Goal: Use online tool/utility: Utilize a website feature to perform a specific function

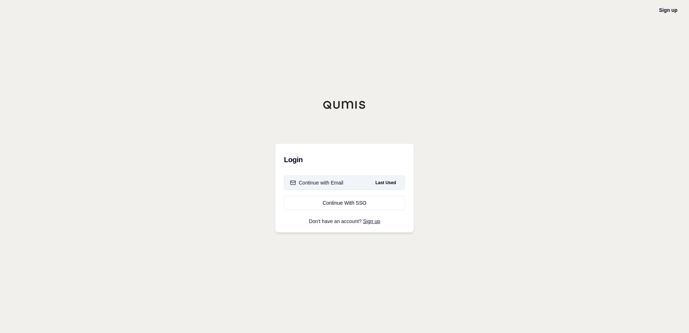
click at [343, 181] on div "Continue with Email" at bounding box center [316, 182] width 53 height 7
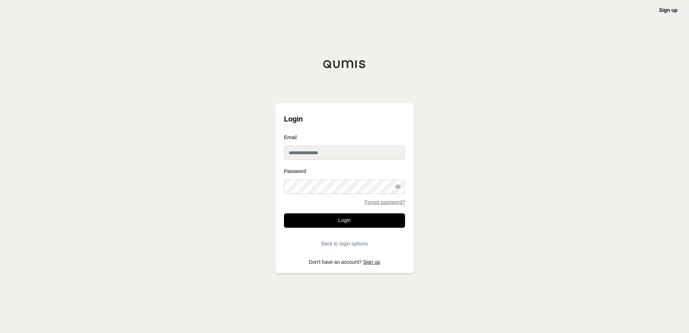
type input "**********"
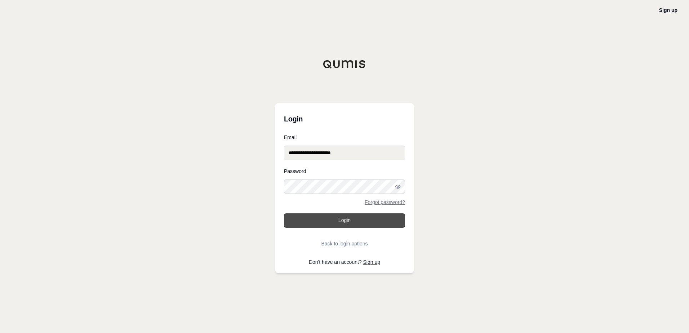
click at [332, 219] on button "Login" at bounding box center [344, 220] width 121 height 14
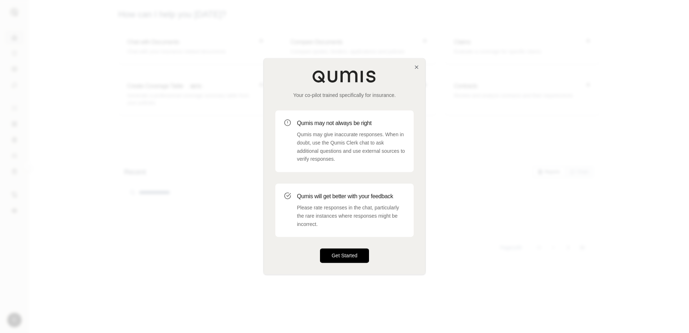
click at [335, 256] on button "Get Started" at bounding box center [344, 256] width 49 height 14
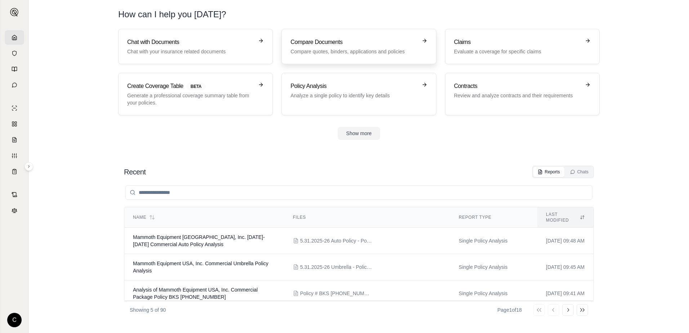
click at [320, 52] on p "Compare quotes, binders, applications and policies" at bounding box center [354, 51] width 127 height 7
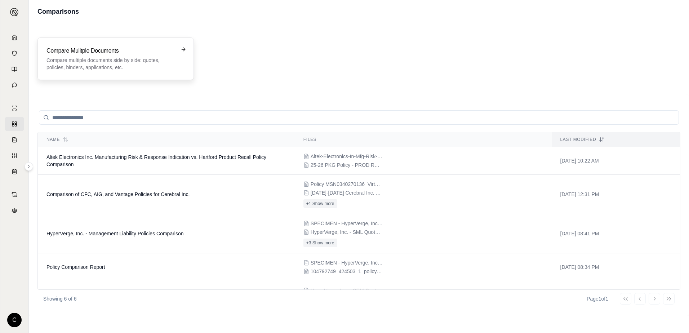
click at [119, 56] on div "Compare Mulitple Documents Compare multiple documents side by side: quotes, pol…" at bounding box center [111, 59] width 128 height 25
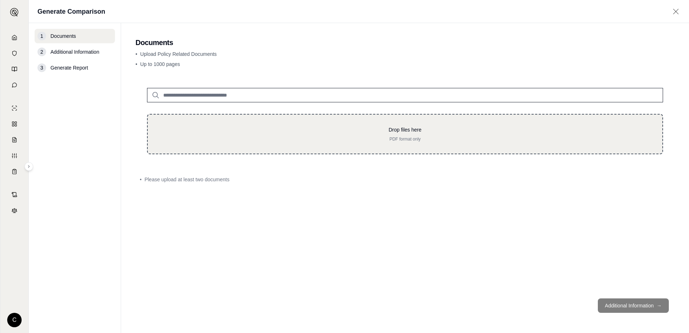
click at [217, 129] on p "Drop files here" at bounding box center [405, 129] width 492 height 7
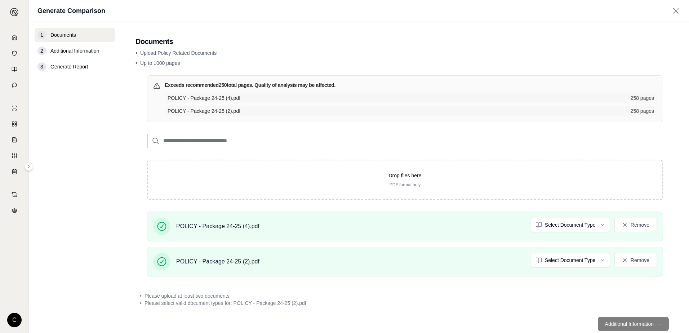
drag, startPoint x: 616, startPoint y: 326, endPoint x: 620, endPoint y: 319, distance: 8.3
click at [616, 325] on footer "Additional Information →" at bounding box center [405, 324] width 539 height 26
click at [583, 226] on html "C Generate Comparison 1 Documents 2 Additional Information 3 Generate Report Do…" at bounding box center [344, 166] width 689 height 333
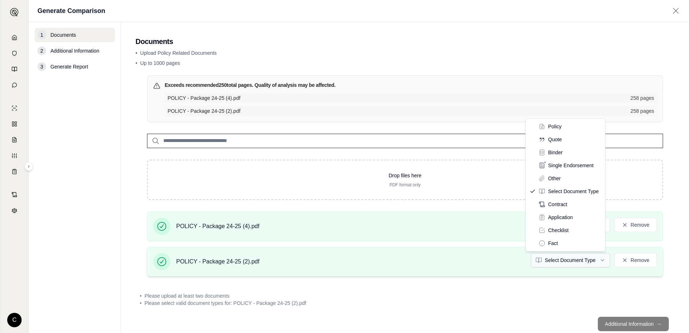
click at [573, 256] on html "C Generate Comparison 1 Documents 2 Additional Information 3 Generate Report Do…" at bounding box center [344, 166] width 689 height 333
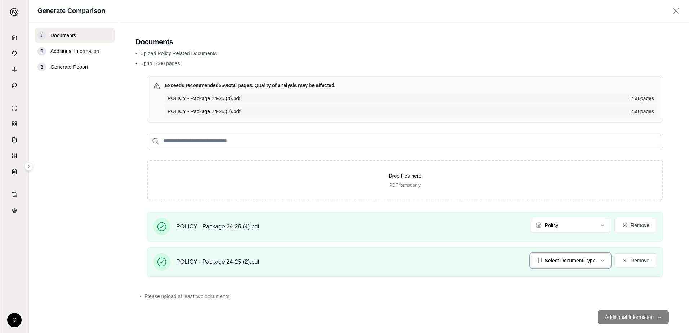
scroll to position [12, 0]
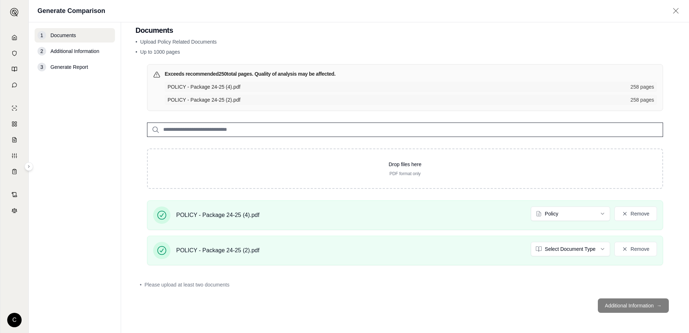
click at [628, 308] on footer "Additional Information →" at bounding box center [405, 306] width 539 height 26
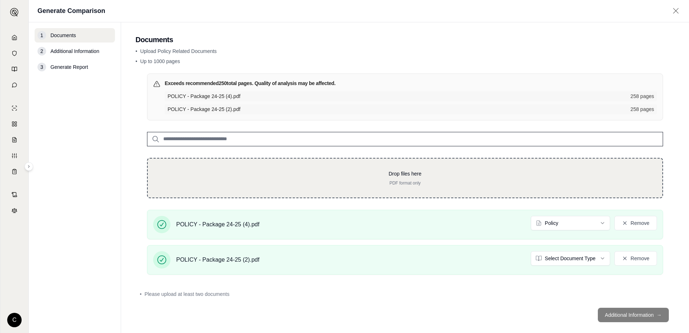
scroll to position [0, 0]
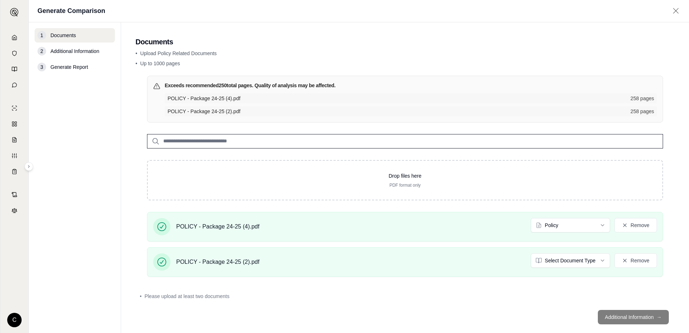
click at [72, 51] on span "Additional Information" at bounding box center [74, 51] width 49 height 7
click at [61, 67] on span "Generate Report" at bounding box center [68, 66] width 37 height 7
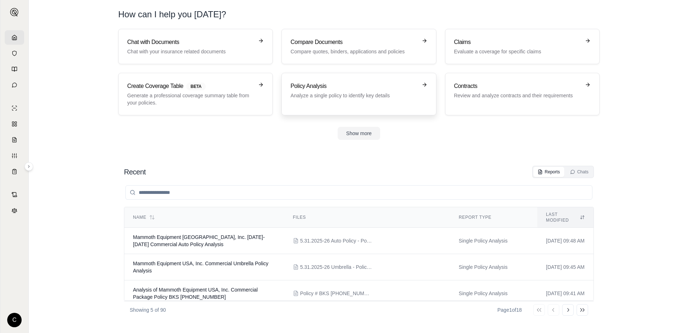
click at [304, 85] on h3 "Policy Analysis" at bounding box center [354, 86] width 127 height 9
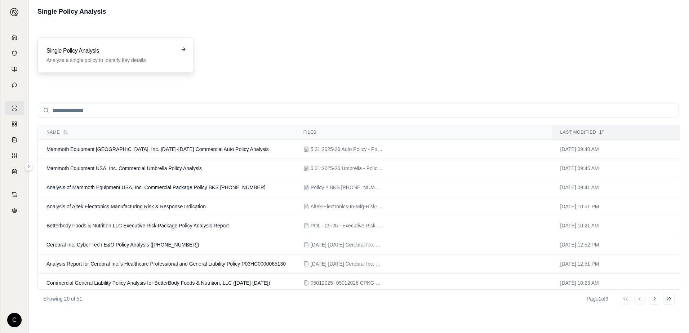
click at [102, 55] on h3 "Single Policy Analysis" at bounding box center [111, 51] width 128 height 9
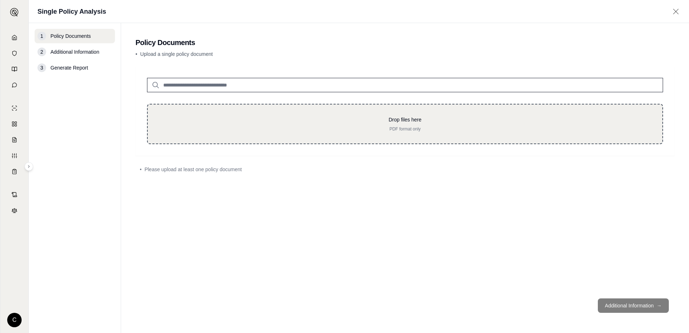
click at [237, 119] on p "Drop files here" at bounding box center [405, 119] width 492 height 7
type input "**********"
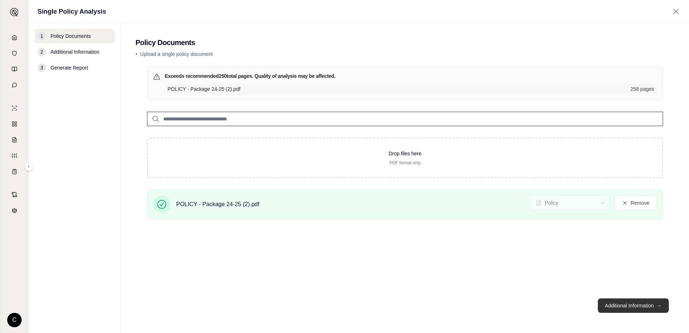
click at [649, 310] on button "Additional Information →" at bounding box center [633, 306] width 71 height 14
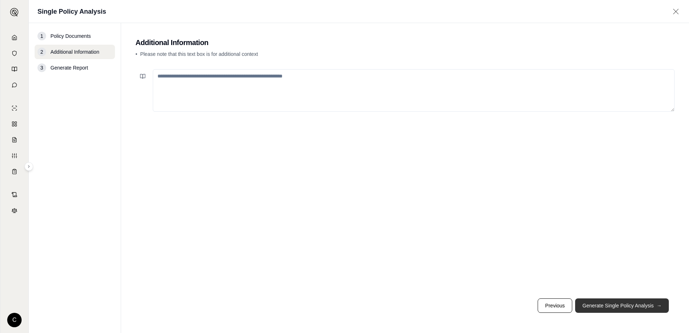
click at [601, 308] on button "Generate Single Policy Analysis →" at bounding box center [622, 306] width 94 height 14
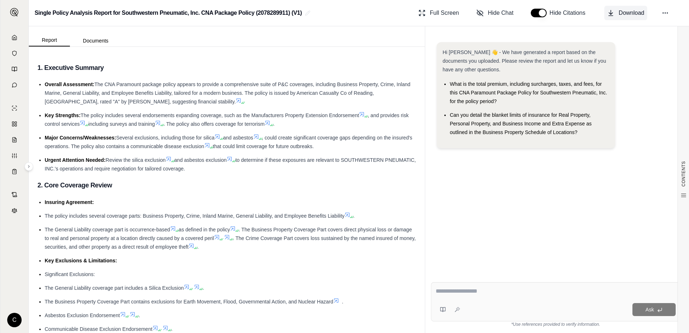
click at [641, 15] on span "Download" at bounding box center [632, 13] width 26 height 9
click at [14, 39] on icon at bounding box center [15, 38] width 6 height 6
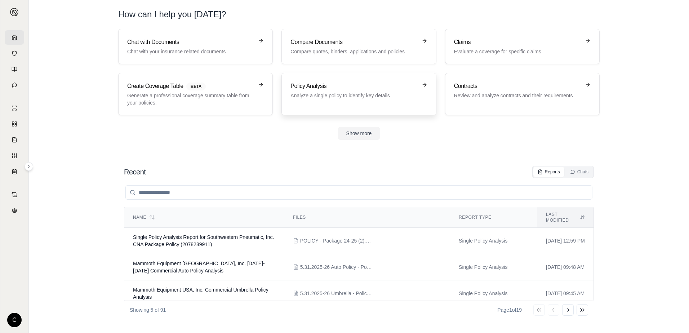
click at [351, 87] on h3 "Policy Analysis" at bounding box center [354, 86] width 127 height 9
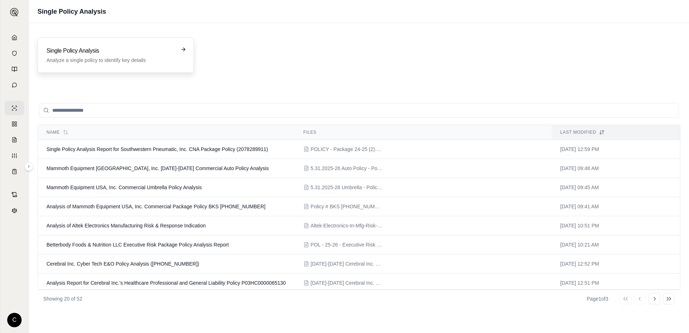
click at [80, 51] on h3 "Single Policy Analysis" at bounding box center [111, 51] width 128 height 9
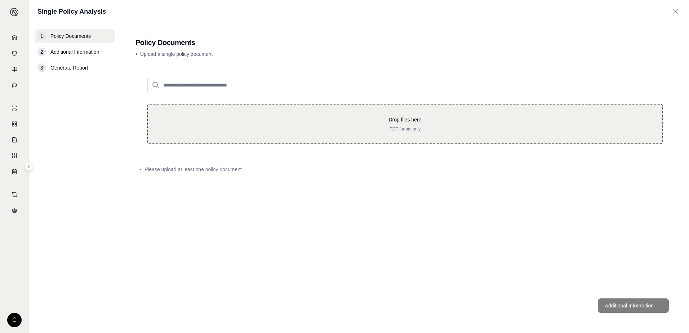
click at [248, 125] on div "Drop files here PDF format only" at bounding box center [405, 124] width 492 height 16
type input "**********"
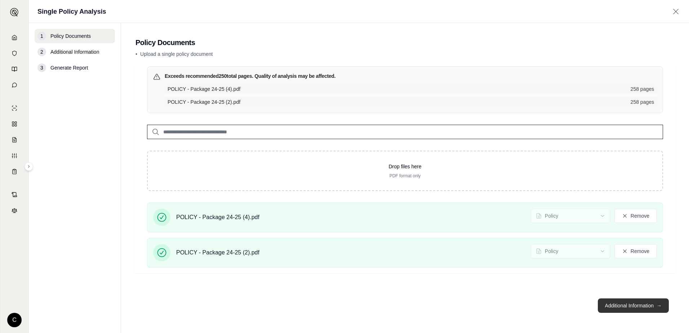
click at [624, 302] on button "Additional Information →" at bounding box center [633, 306] width 71 height 14
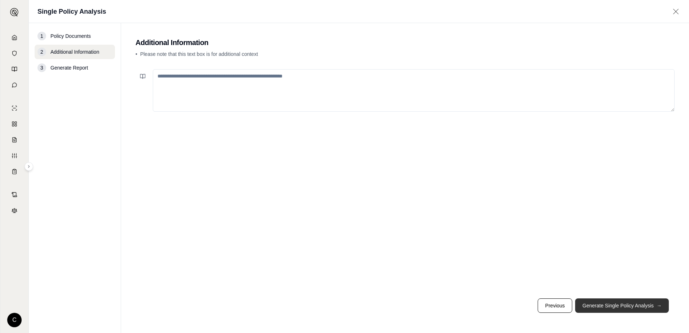
click at [625, 306] on button "Generate Single Policy Analysis →" at bounding box center [622, 306] width 94 height 14
